Goal: Information Seeking & Learning: Learn about a topic

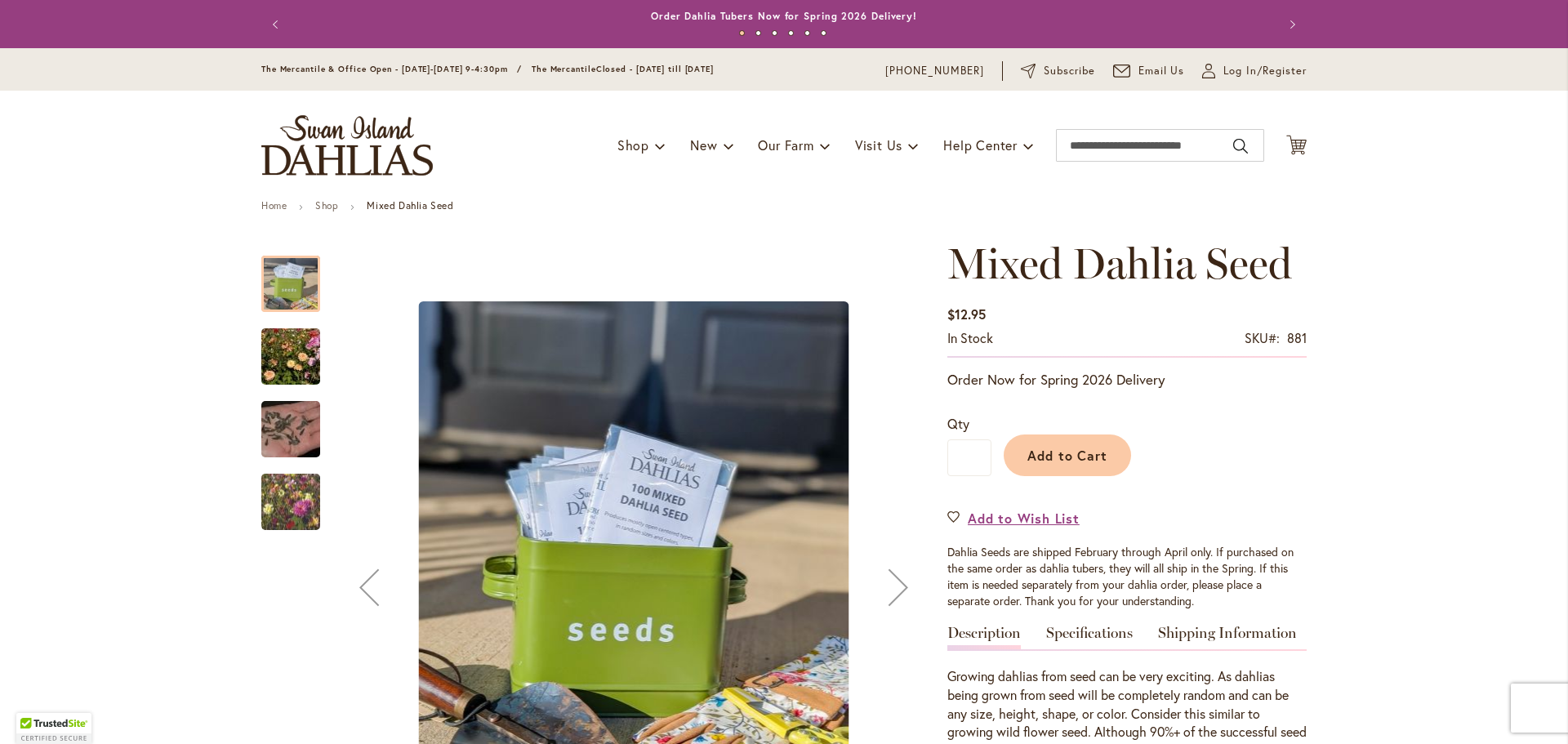
click at [286, 494] on img "Swan Island Dahlias - Dahlia Seedlings" at bounding box center [291, 502] width 117 height 99
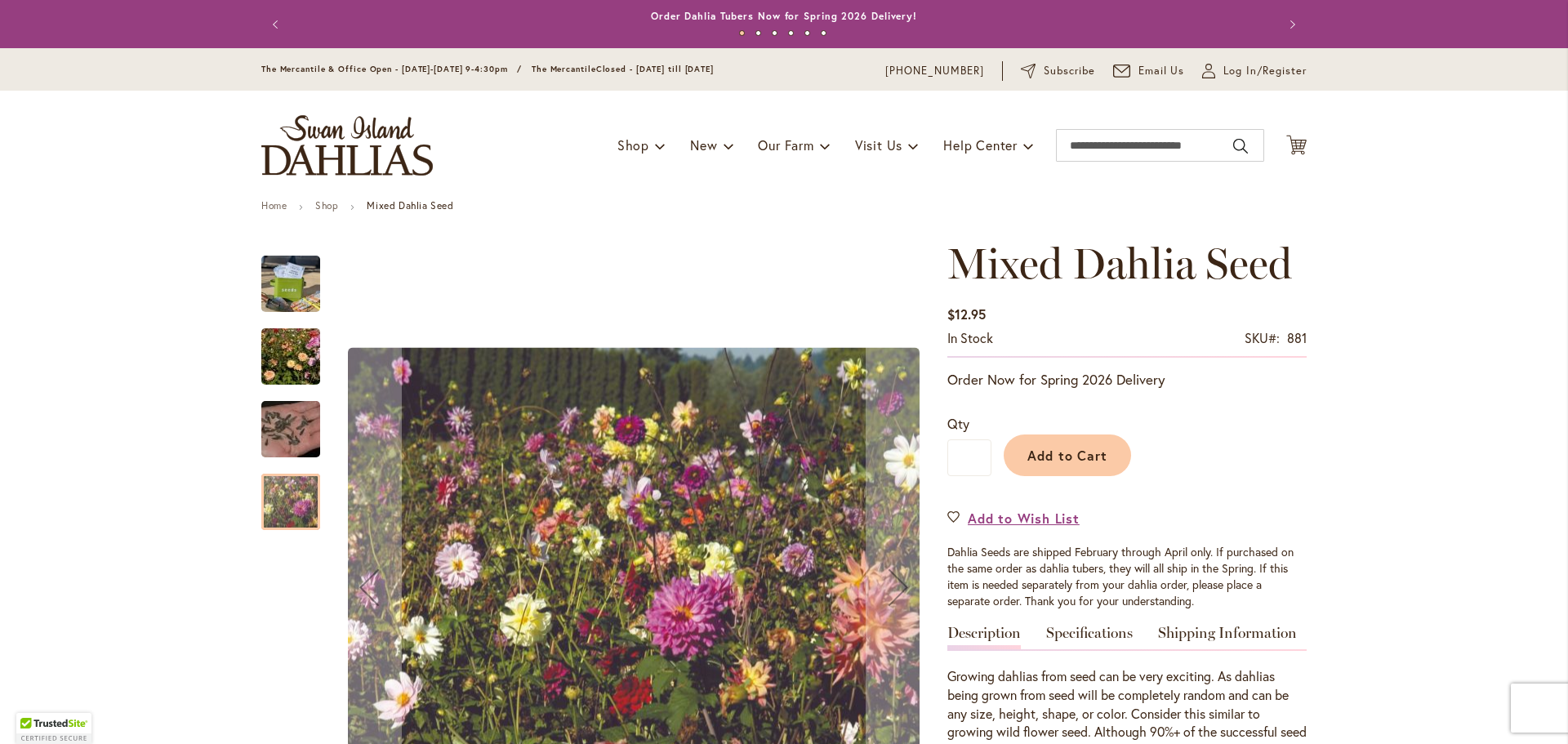
click at [291, 389] on div "Swan Island Dahlias - Dahlia Seed" at bounding box center [299, 421] width 75 height 73
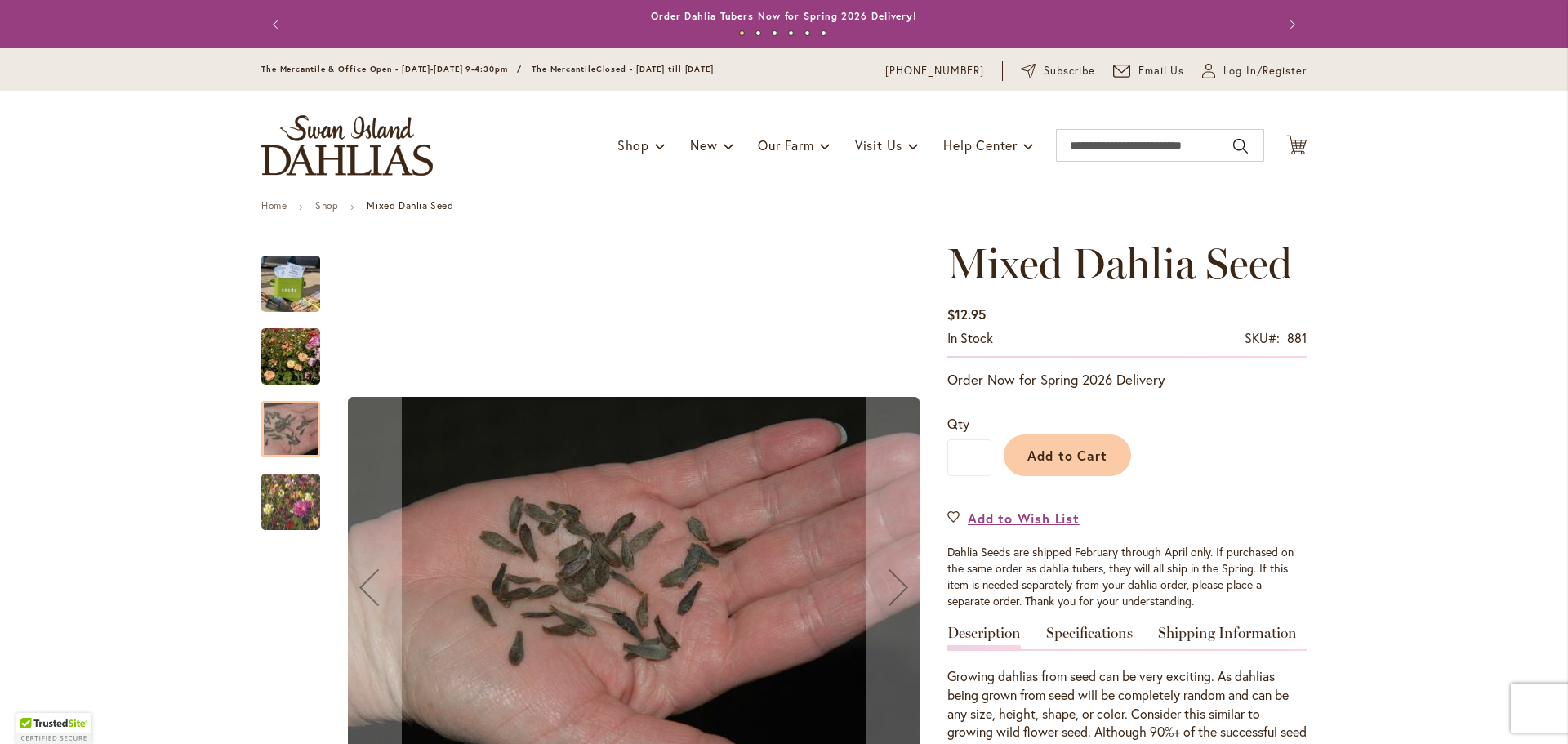
click at [291, 373] on img "Swan Island Dahlias - Dahlia Seedlings" at bounding box center [291, 357] width 117 height 78
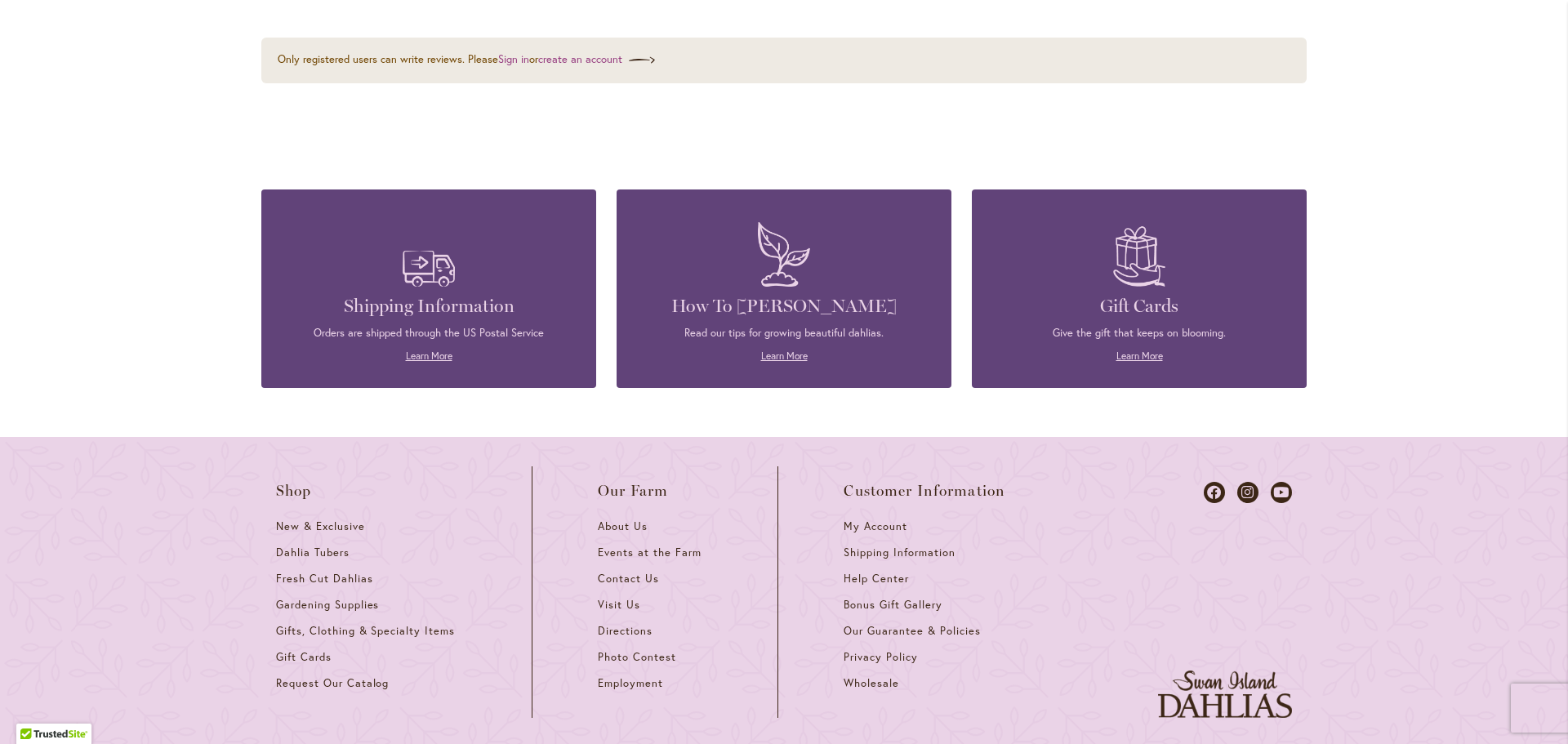
scroll to position [1471, 0]
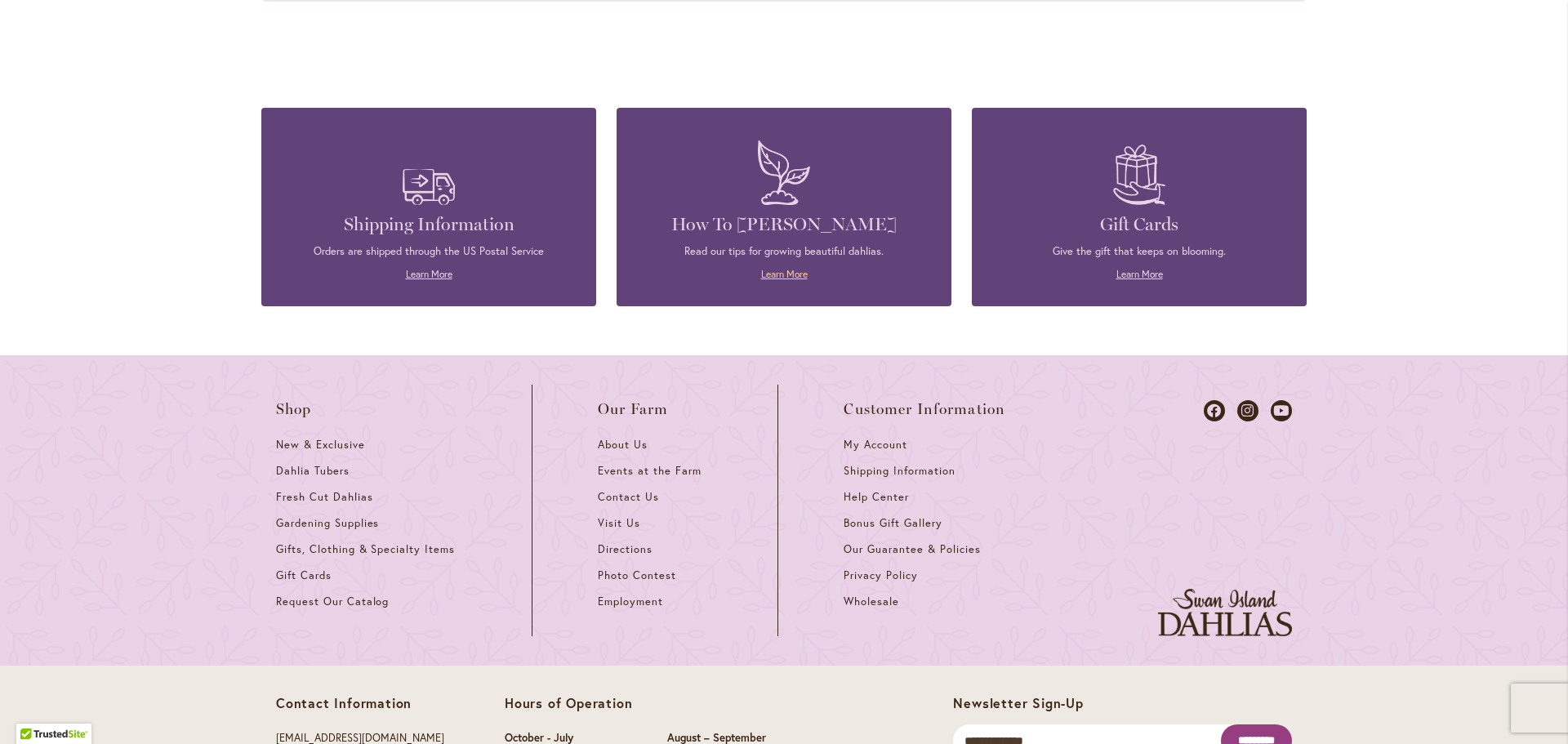
click at [776, 269] on link "Learn More" at bounding box center [784, 274] width 46 height 12
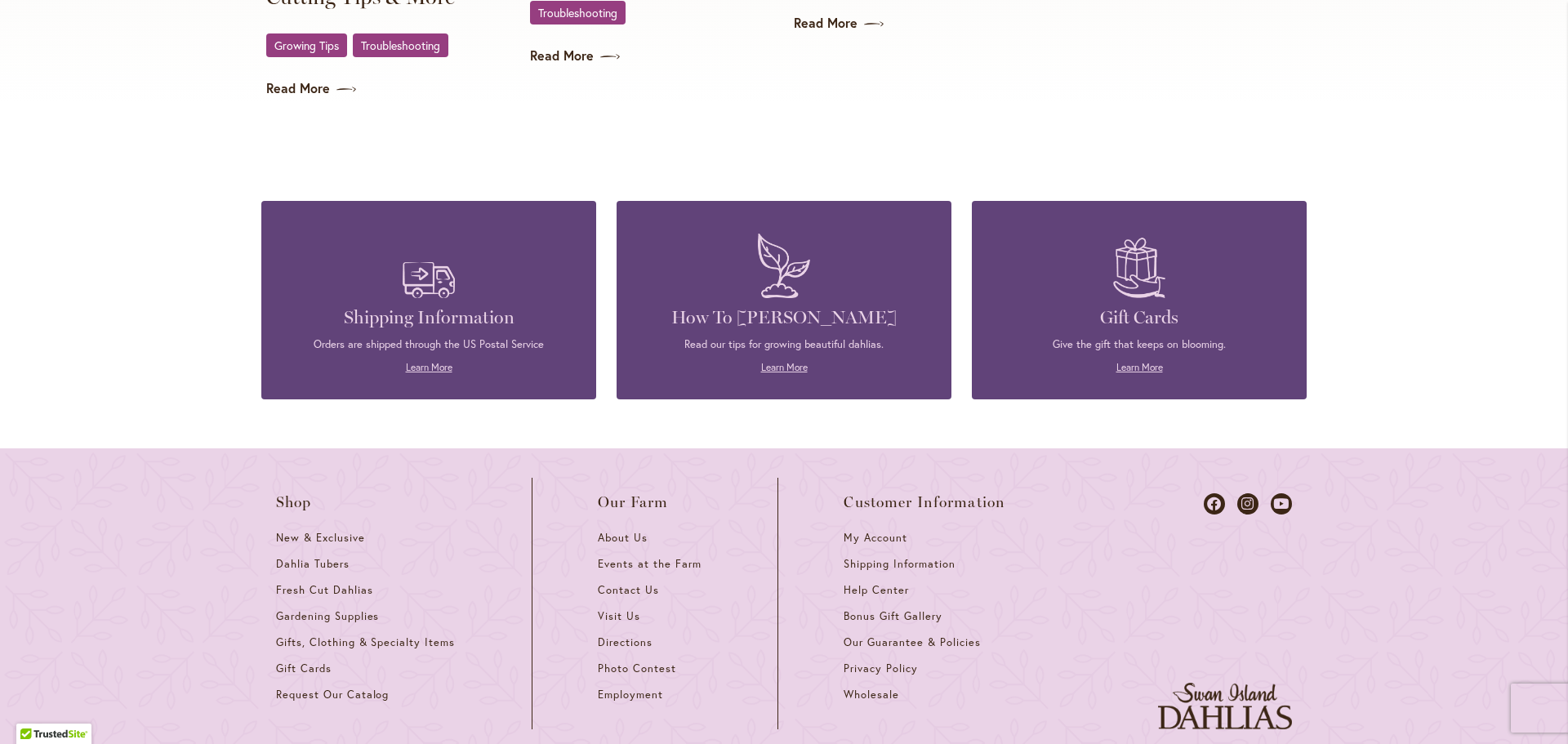
scroll to position [3595, 0]
